Goal: Task Accomplishment & Management: Use online tool/utility

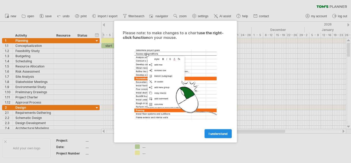
click at [214, 131] on link "I understand" at bounding box center [218, 133] width 27 height 9
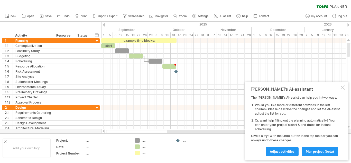
click at [104, 24] on div at bounding box center [104, 24] width 2 height 3
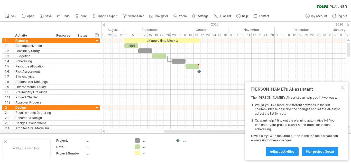
click at [349, 24] on div at bounding box center [348, 24] width 2 height 3
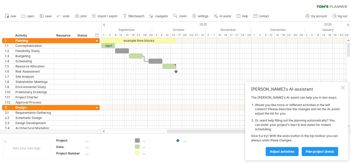
click at [349, 24] on div at bounding box center [348, 24] width 2 height 3
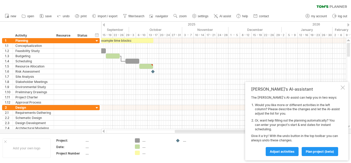
click at [349, 24] on div at bounding box center [348, 24] width 2 height 3
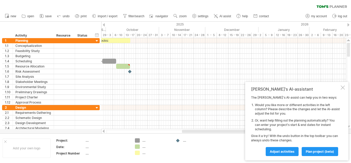
click at [349, 24] on div at bounding box center [348, 24] width 2 height 3
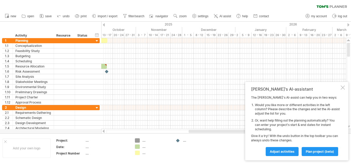
click at [349, 24] on div at bounding box center [348, 24] width 2 height 3
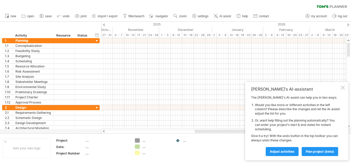
click at [349, 24] on div at bounding box center [348, 24] width 2 height 3
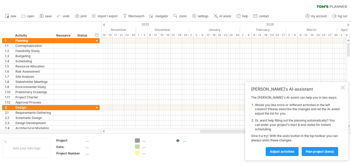
click at [349, 24] on div at bounding box center [348, 24] width 2 height 3
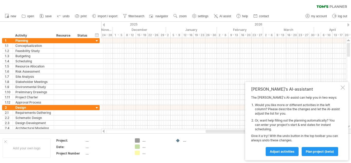
click at [349, 24] on div at bounding box center [348, 24] width 2 height 3
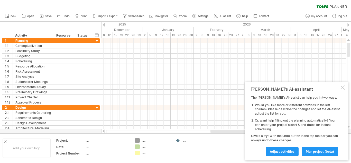
click at [349, 24] on div at bounding box center [348, 24] width 2 height 3
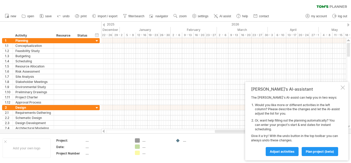
click at [349, 24] on div at bounding box center [348, 24] width 2 height 3
click at [104, 25] on div at bounding box center [104, 24] width 2 height 3
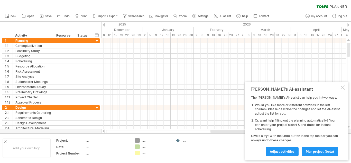
click at [104, 25] on div at bounding box center [104, 24] width 2 height 3
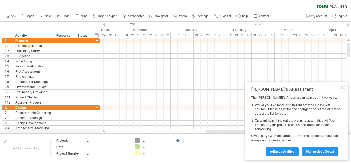
click at [104, 25] on div at bounding box center [104, 24] width 2 height 3
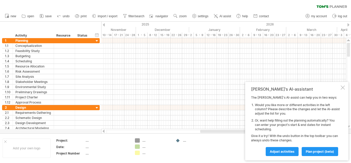
click at [104, 25] on div at bounding box center [104, 24] width 2 height 3
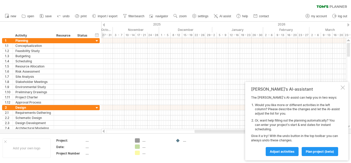
click at [104, 25] on div at bounding box center [104, 24] width 2 height 3
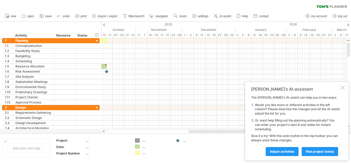
click at [104, 25] on div at bounding box center [104, 24] width 2 height 3
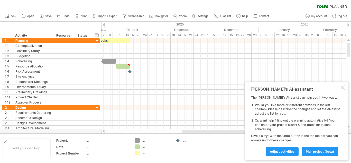
click at [104, 25] on div at bounding box center [104, 24] width 2 height 3
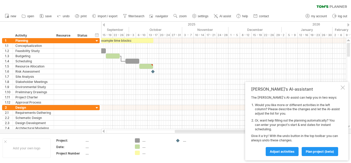
click at [104, 25] on div at bounding box center [104, 24] width 2 height 3
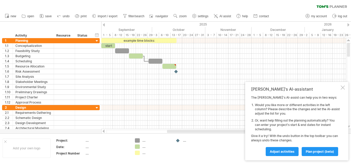
click at [104, 25] on div at bounding box center [104, 24] width 2 height 3
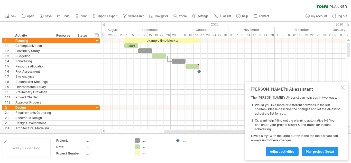
click at [103, 24] on div at bounding box center [104, 24] width 2 height 3
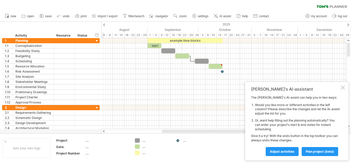
click at [103, 24] on div at bounding box center [104, 24] width 2 height 3
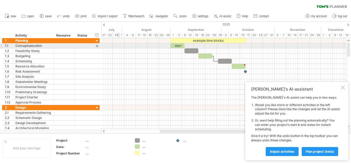
click at [120, 47] on div at bounding box center [223, 45] width 245 height 5
click at [179, 46] on div "start" at bounding box center [178, 45] width 14 height 5
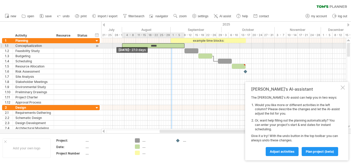
drag, startPoint x: 171, startPoint y: 45, endPoint x: 122, endPoint y: 45, distance: 48.8
click at [122, 45] on span at bounding box center [122, 45] width 2 height 5
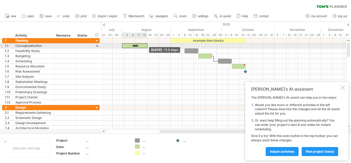
drag, startPoint x: 185, startPoint y: 45, endPoint x: 148, endPoint y: 46, distance: 36.8
click at [148, 46] on span at bounding box center [147, 45] width 2 height 5
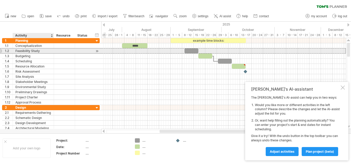
click at [44, 51] on div "Feasibility Study" at bounding box center [33, 50] width 36 height 5
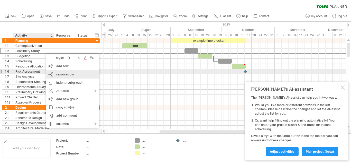
click at [74, 71] on div "remove row remove selected rows" at bounding box center [72, 74] width 53 height 8
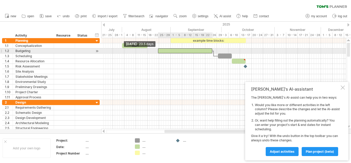
drag, startPoint x: 199, startPoint y: 50, endPoint x: 158, endPoint y: 53, distance: 40.9
click at [158, 53] on span at bounding box center [158, 50] width 2 height 5
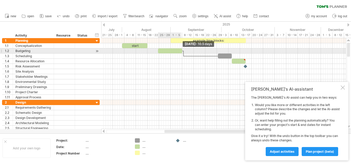
drag, startPoint x: 212, startPoint y: 50, endPoint x: 181, endPoint y: 50, distance: 30.6
click at [181, 50] on div at bounding box center [170, 50] width 24 height 5
click at [160, 50] on span at bounding box center [159, 50] width 2 height 5
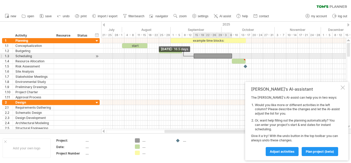
drag, startPoint x: 219, startPoint y: 56, endPoint x: 194, endPoint y: 56, distance: 24.7
click at [194, 56] on span at bounding box center [194, 55] width 2 height 5
click at [232, 55] on span at bounding box center [232, 55] width 2 height 5
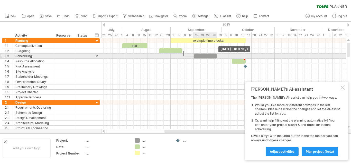
drag, startPoint x: 232, startPoint y: 56, endPoint x: 216, endPoint y: 57, distance: 15.4
click at [216, 57] on span at bounding box center [217, 55] width 2 height 5
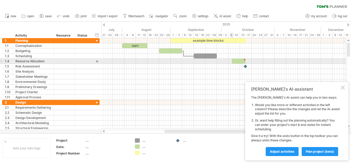
type textarea "**********"
drag, startPoint x: 231, startPoint y: 61, endPoint x: 227, endPoint y: 62, distance: 4.0
click at [227, 62] on span at bounding box center [228, 61] width 2 height 5
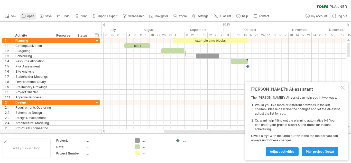
click at [30, 16] on span "open" at bounding box center [30, 16] width 7 height 4
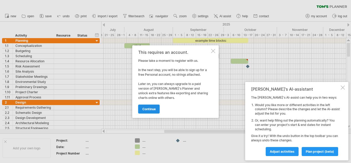
click at [143, 108] on span "continue" at bounding box center [148, 109] width 13 height 4
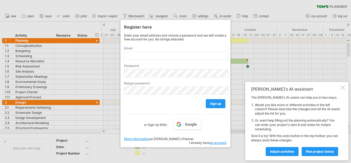
click at [237, 131] on div at bounding box center [175, 81] width 351 height 163
click at [235, 130] on div at bounding box center [175, 81] width 351 height 163
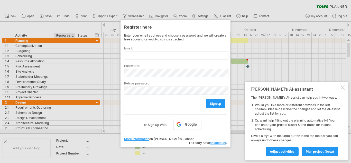
click at [76, 27] on div at bounding box center [175, 81] width 351 height 163
click at [79, 16] on div at bounding box center [175, 81] width 351 height 163
drag, startPoint x: 155, startPoint y: 128, endPoint x: 217, endPoint y: 139, distance: 62.7
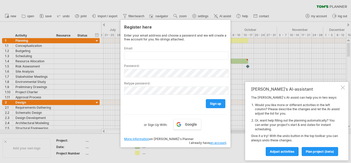
click at [217, 139] on div "Enter your email address and choose a password and we will create a free accoun…" at bounding box center [175, 85] width 103 height 105
click at [217, 141] on link "an account" at bounding box center [218, 143] width 16 height 4
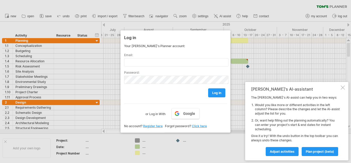
click at [165, 139] on div at bounding box center [175, 81] width 351 height 163
click at [341, 91] on div "Tom's AI-assistant The Tom's AI-assist can help you in two ways: Would you like…" at bounding box center [296, 121] width 103 height 78
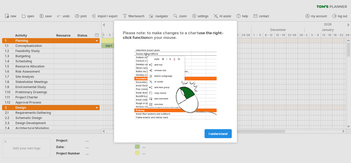
click at [210, 131] on span "I understand" at bounding box center [218, 133] width 19 height 4
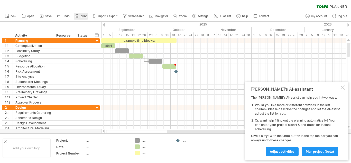
click at [80, 17] on link "print" at bounding box center [81, 16] width 14 height 7
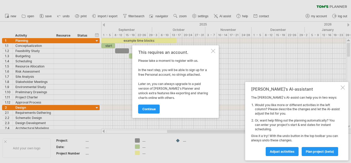
click at [212, 53] on div at bounding box center [213, 51] width 4 height 4
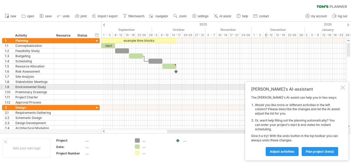
click at [342, 88] on div at bounding box center [343, 87] width 4 height 4
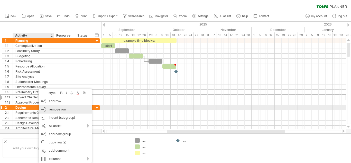
click at [50, 109] on span "remove row" at bounding box center [58, 109] width 18 height 4
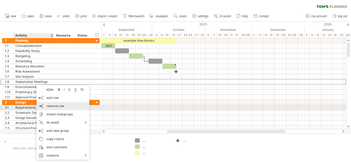
click at [47, 106] on span "remove row" at bounding box center [56, 106] width 18 height 4
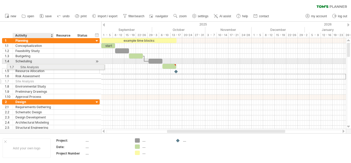
drag, startPoint x: 38, startPoint y: 77, endPoint x: 41, endPoint y: 66, distance: 11.5
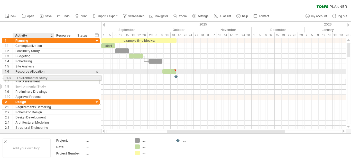
drag, startPoint x: 35, startPoint y: 82, endPoint x: 35, endPoint y: 77, distance: 5.4
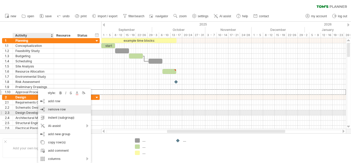
click at [51, 110] on span "remove row" at bounding box center [57, 109] width 18 height 4
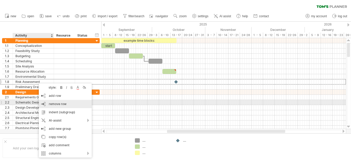
click at [51, 103] on span "remove row" at bounding box center [58, 104] width 18 height 4
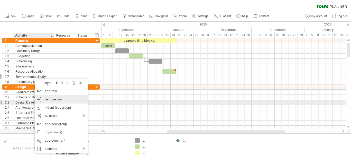
click at [48, 101] on span "remove row" at bounding box center [54, 99] width 18 height 4
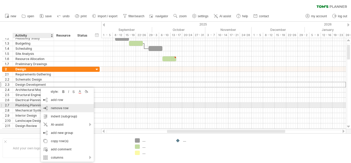
click at [55, 107] on span "remove row" at bounding box center [60, 108] width 18 height 4
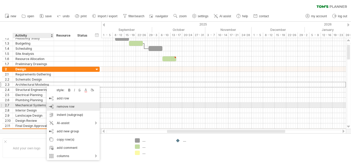
click at [58, 105] on span "remove row" at bounding box center [66, 106] width 18 height 4
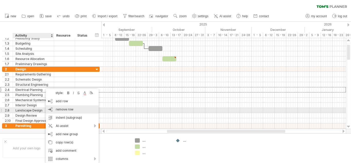
click at [65, 109] on span "remove row" at bounding box center [65, 109] width 18 height 4
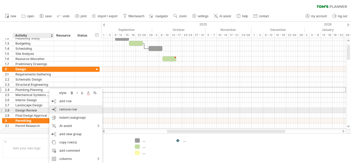
click at [64, 111] on span "remove row" at bounding box center [68, 109] width 18 height 4
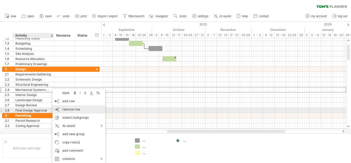
click at [64, 109] on span "remove row" at bounding box center [71, 109] width 18 height 4
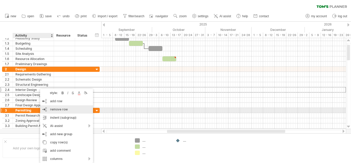
click at [52, 108] on span "remove row" at bounding box center [59, 109] width 18 height 4
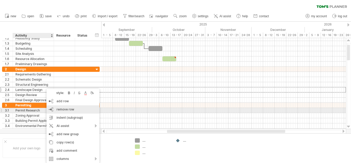
click at [60, 109] on span "remove row" at bounding box center [66, 109] width 18 height 4
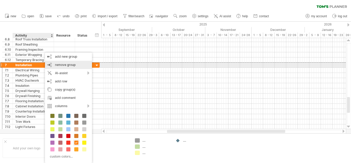
click at [58, 64] on span "remove group" at bounding box center [65, 65] width 21 height 4
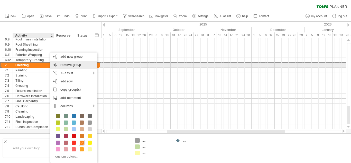
click at [65, 66] on span "remove group" at bounding box center [70, 65] width 21 height 4
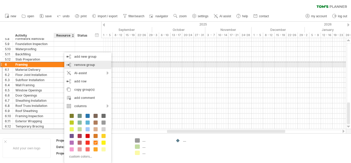
click at [74, 66] on div "remove group remove selected groups" at bounding box center [87, 65] width 47 height 8
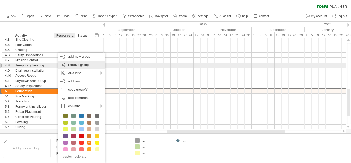
click at [70, 67] on div "remove group remove selected groups" at bounding box center [81, 65] width 47 height 8
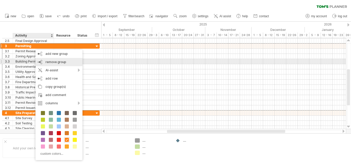
click at [45, 63] on div "remove group remove selected groups" at bounding box center [58, 62] width 47 height 8
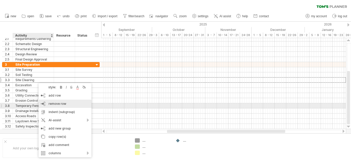
click at [51, 103] on span "remove row" at bounding box center [58, 104] width 18 height 4
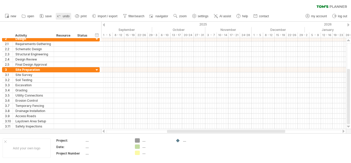
click at [58, 18] on icon at bounding box center [59, 15] width 5 height 5
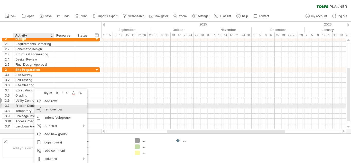
click at [45, 107] on span "remove row" at bounding box center [53, 109] width 18 height 4
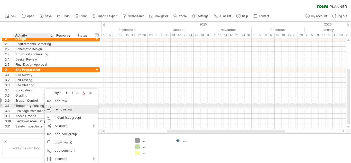
click at [53, 107] on div "remove row remove selected rows" at bounding box center [71, 109] width 53 height 8
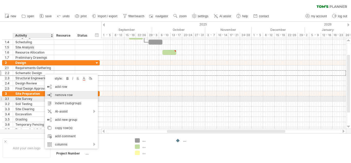
click at [59, 96] on span "remove row" at bounding box center [64, 95] width 18 height 4
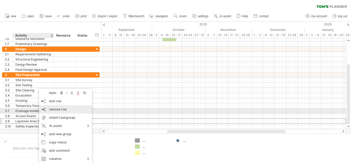
click at [52, 109] on span "remove row" at bounding box center [58, 109] width 18 height 4
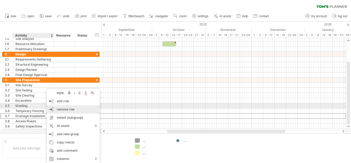
click at [59, 108] on span "remove row" at bounding box center [66, 109] width 18 height 4
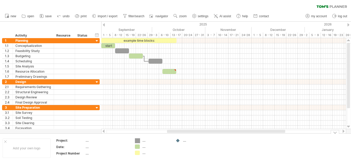
click at [138, 139] on div "Trying to reach [DOMAIN_NAME] Connected again... 0% clear filter new 1" at bounding box center [175, 81] width 351 height 163
click at [143, 141] on div "...." at bounding box center [156, 140] width 28 height 4
click at [143, 147] on div "...." at bounding box center [156, 146] width 28 height 4
click at [143, 153] on div "...." at bounding box center [156, 152] width 28 height 4
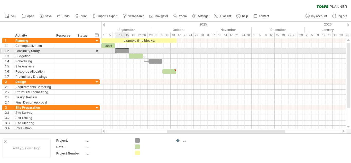
click at [122, 48] on div at bounding box center [122, 50] width 14 height 5
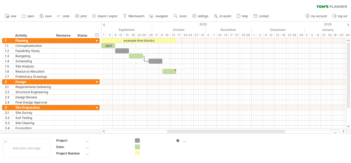
click at [136, 146] on div "Trying to reach [DOMAIN_NAME] Connected again... 0% clear filter new 1" at bounding box center [175, 81] width 351 height 163
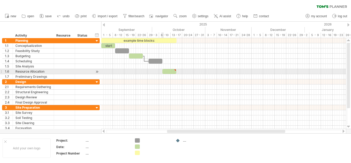
type textarea "**********"
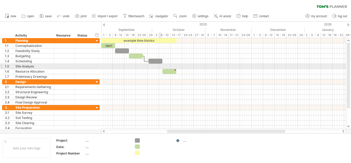
click at [161, 66] on div at bounding box center [223, 66] width 245 height 5
click at [152, 65] on div at bounding box center [223, 66] width 245 height 5
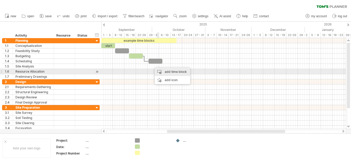
click at [167, 71] on div "add time block" at bounding box center [172, 72] width 35 height 8
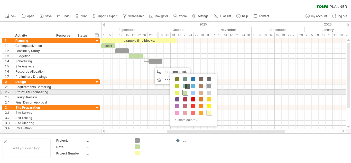
click at [186, 93] on span at bounding box center [185, 92] width 4 height 4
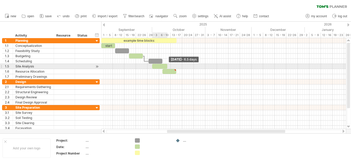
drag, startPoint x: 154, startPoint y: 65, endPoint x: 167, endPoint y: 67, distance: 13.3
click at [167, 67] on span at bounding box center [167, 66] width 2 height 5
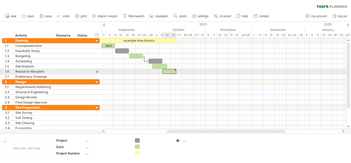
click at [175, 70] on div at bounding box center [175, 70] width 2 height 2
drag, startPoint x: 163, startPoint y: 71, endPoint x: 169, endPoint y: 71, distance: 6.7
click at [169, 71] on span at bounding box center [170, 71] width 2 height 5
drag, startPoint x: 176, startPoint y: 72, endPoint x: 183, endPoint y: 72, distance: 7.2
click at [183, 72] on span at bounding box center [183, 71] width 2 height 5
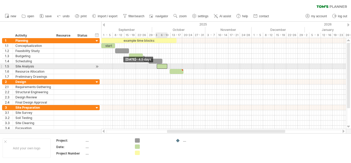
drag, startPoint x: 152, startPoint y: 66, endPoint x: 157, endPoint y: 66, distance: 4.1
click at [157, 66] on span at bounding box center [157, 66] width 2 height 5
drag, startPoint x: 167, startPoint y: 66, endPoint x: 170, endPoint y: 67, distance: 3.9
click at [171, 67] on span at bounding box center [172, 66] width 2 height 5
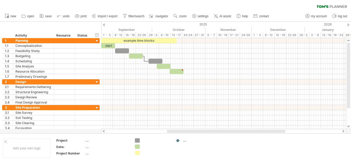
click at [104, 24] on div at bounding box center [104, 24] width 2 height 3
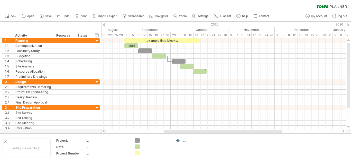
click at [104, 24] on div at bounding box center [104, 24] width 2 height 3
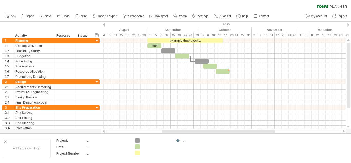
click at [104, 24] on div at bounding box center [104, 24] width 2 height 3
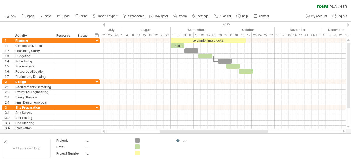
click at [104, 24] on div at bounding box center [104, 24] width 2 height 3
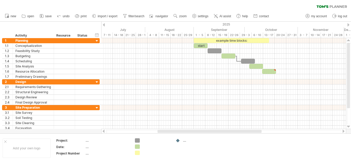
click at [104, 24] on div at bounding box center [104, 24] width 2 height 3
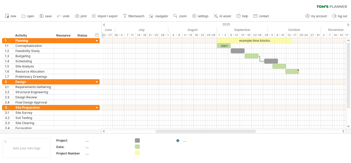
click at [104, 24] on div at bounding box center [104, 24] width 2 height 3
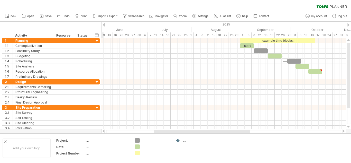
click at [104, 24] on div at bounding box center [104, 24] width 2 height 3
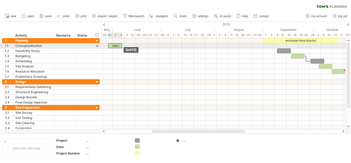
drag, startPoint x: 267, startPoint y: 46, endPoint x: 112, endPoint y: 46, distance: 154.7
click at [112, 46] on div "start" at bounding box center [115, 45] width 14 height 5
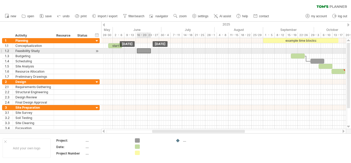
drag, startPoint x: 284, startPoint y: 52, endPoint x: 144, endPoint y: 52, distance: 139.8
click at [144, 52] on div at bounding box center [144, 50] width 14 height 5
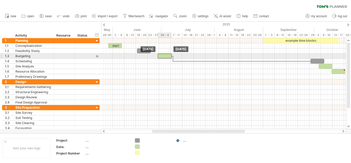
drag, startPoint x: 294, startPoint y: 56, endPoint x: 161, endPoint y: 58, distance: 133.1
click at [161, 58] on div at bounding box center [165, 55] width 14 height 5
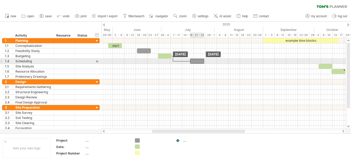
drag, startPoint x: 313, startPoint y: 62, endPoint x: 193, endPoint y: 64, distance: 120.3
click at [193, 64] on div "example time blocks: start [DATE] [DATE]" at bounding box center [223, 83] width 245 height 91
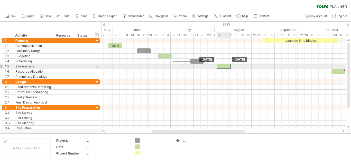
drag, startPoint x: 322, startPoint y: 66, endPoint x: 220, endPoint y: 66, distance: 101.5
click at [220, 66] on div at bounding box center [224, 66] width 14 height 5
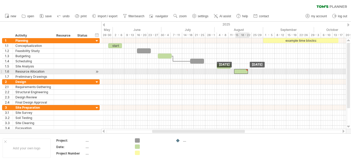
drag, startPoint x: 335, startPoint y: 71, endPoint x: 238, endPoint y: 71, distance: 96.6
click at [238, 71] on div at bounding box center [241, 71] width 14 height 5
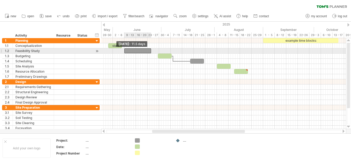
drag, startPoint x: 136, startPoint y: 51, endPoint x: 123, endPoint y: 51, distance: 13.1
click at [123, 51] on div "example time blocks: start [DATE] [DATE] - 11.5 days" at bounding box center [223, 83] width 245 height 91
drag, startPoint x: 151, startPoint y: 51, endPoint x: 142, endPoint y: 51, distance: 9.3
click at [142, 51] on span at bounding box center [142, 50] width 2 height 5
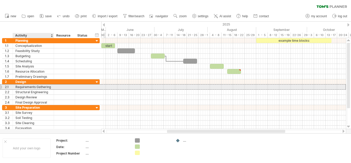
click at [47, 87] on div "Requirements Gathering" at bounding box center [33, 86] width 36 height 5
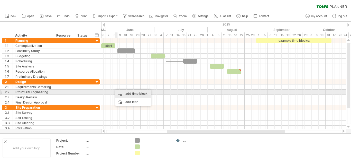
click at [124, 93] on div "add time block" at bounding box center [132, 93] width 35 height 8
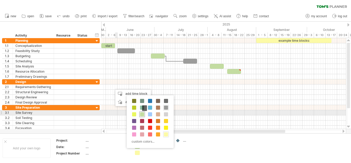
click at [141, 114] on span at bounding box center [142, 114] width 4 height 4
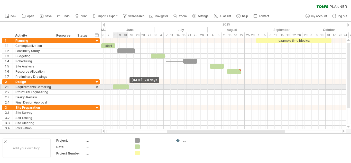
drag, startPoint x: 115, startPoint y: 87, endPoint x: 128, endPoint y: 88, distance: 13.4
click at [128, 88] on span at bounding box center [129, 86] width 2 height 5
